Goal: Task Accomplishment & Management: Manage account settings

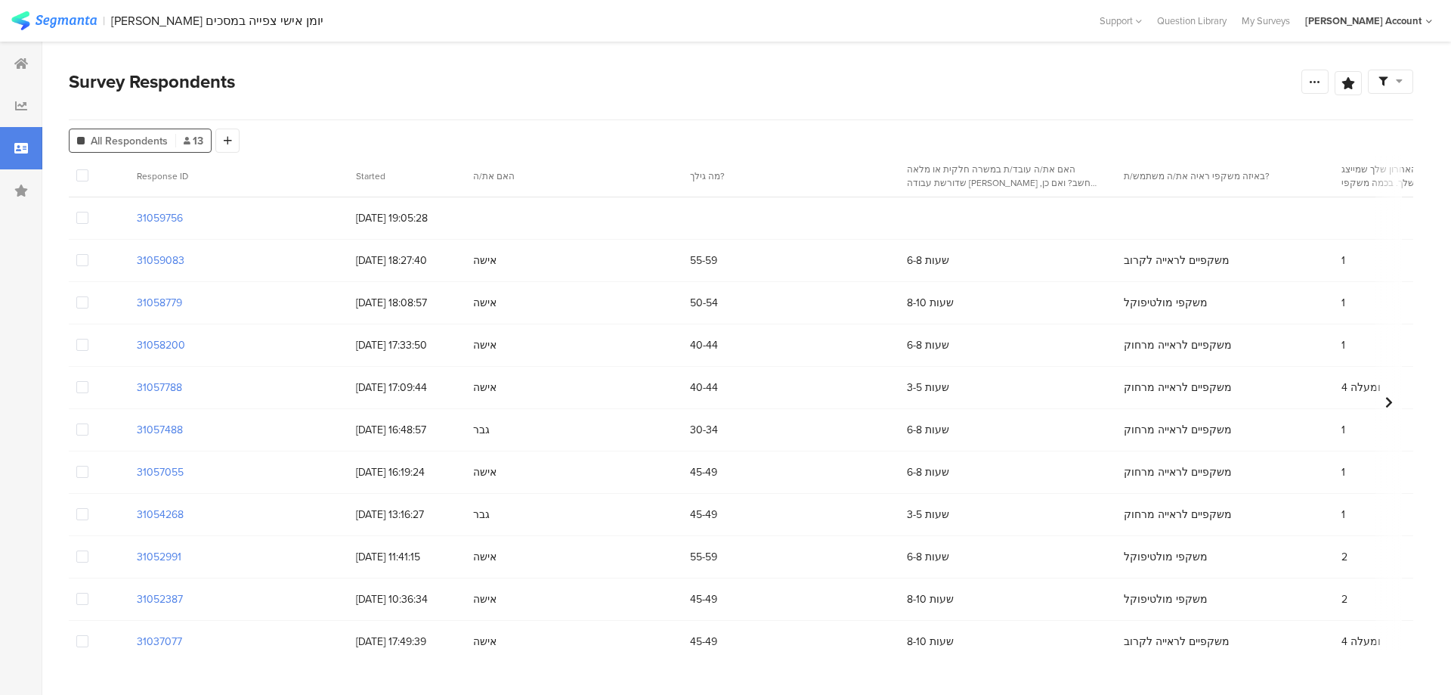
click at [85, 216] on span at bounding box center [82, 218] width 12 height 12
click at [88, 212] on input "checkbox" at bounding box center [88, 212] width 0 height 0
click at [261, 174] on span "Delete" at bounding box center [258, 175] width 31 height 11
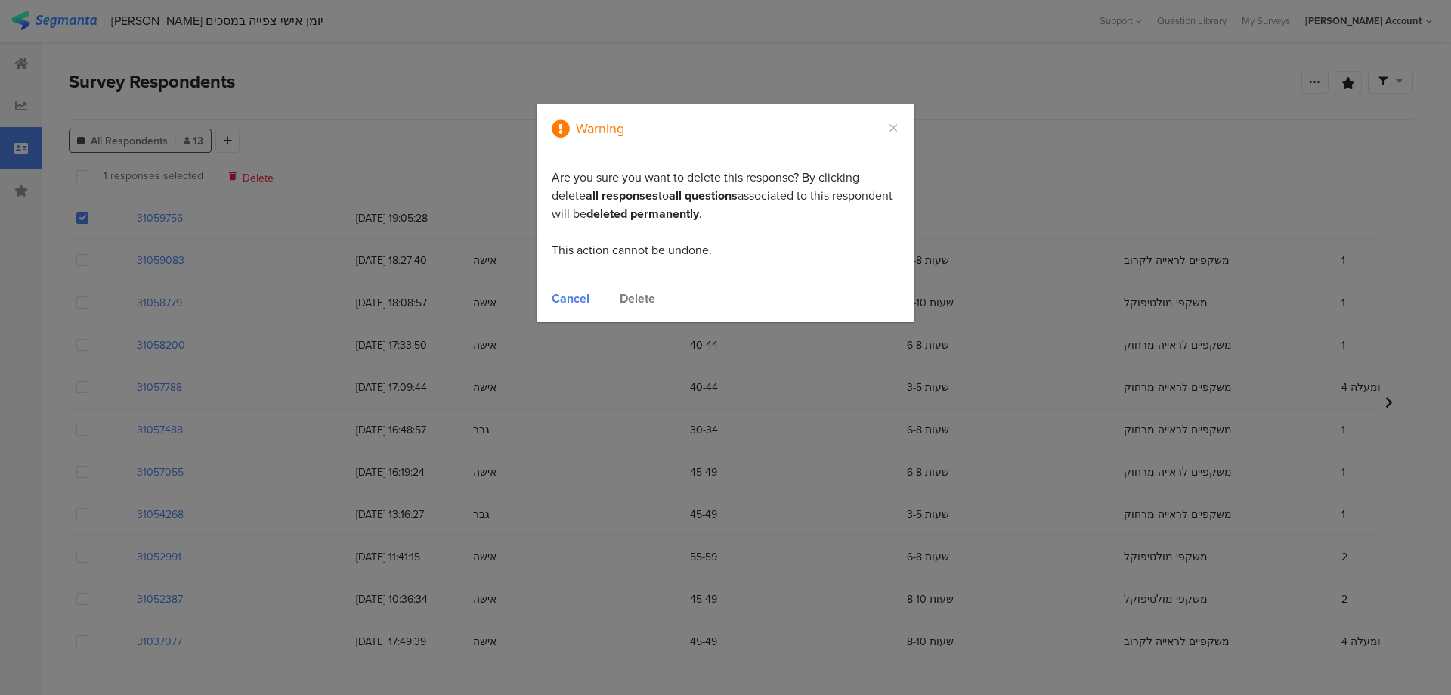
click at [636, 299] on div "Delete" at bounding box center [638, 297] width 36 height 17
